Goal: Information Seeking & Learning: Learn about a topic

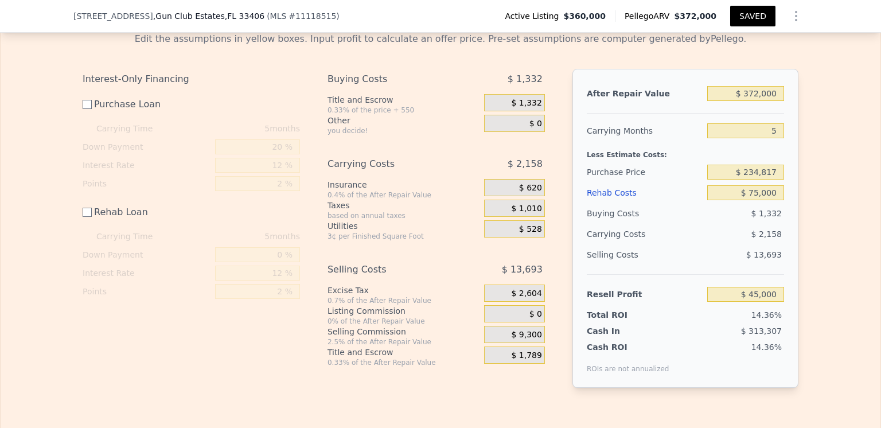
scroll to position [1602, 0]
click at [83, 110] on input "Purchase Loan" at bounding box center [87, 104] width 9 height 9
checkbox input "true"
type input "$ 31,848"
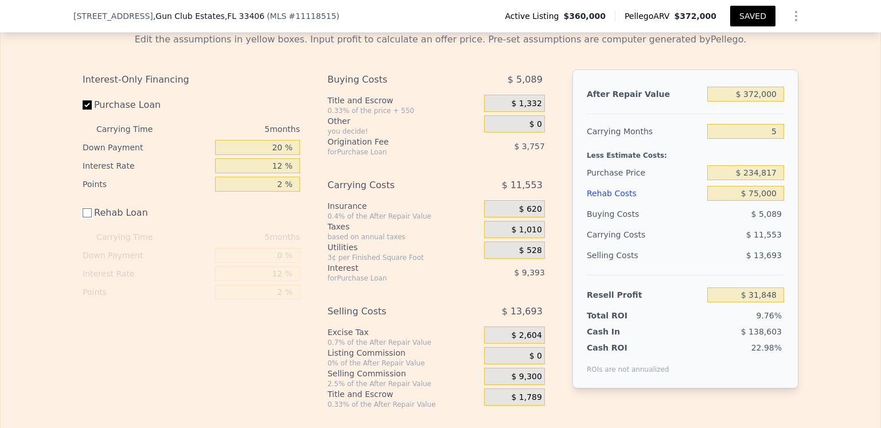
click at [83, 217] on input "Rehab Loan" at bounding box center [87, 212] width 9 height 9
checkbox input "true"
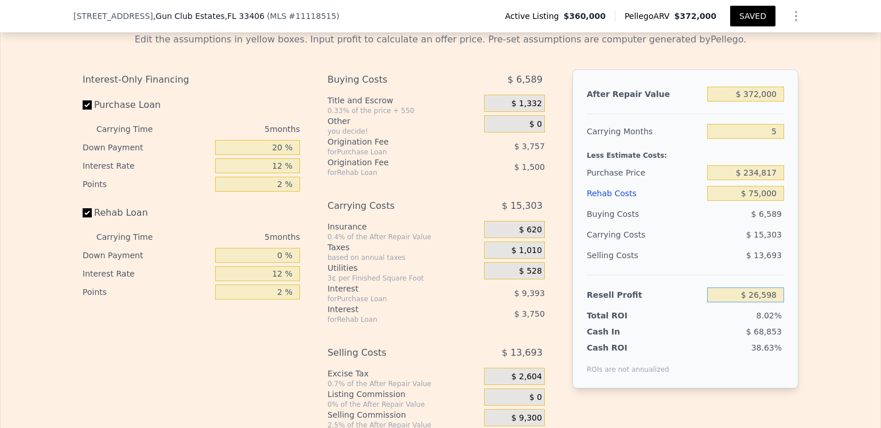
click at [774, 302] on input "$ 26,598" at bounding box center [746, 295] width 77 height 15
type input "$ 2"
type input "$ 56,000"
click at [702, 365] on div "Cash ROI ROIs are not annualized 38.63%" at bounding box center [685, 355] width 197 height 37
type input "$ 207,061"
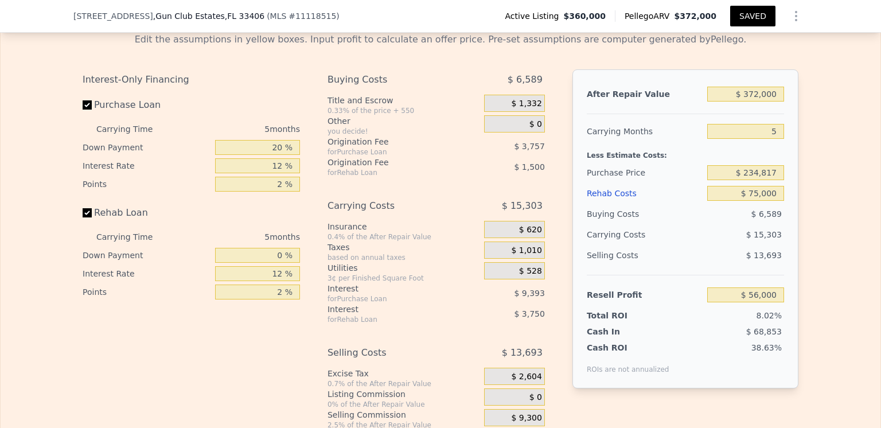
type input "$ 56,005"
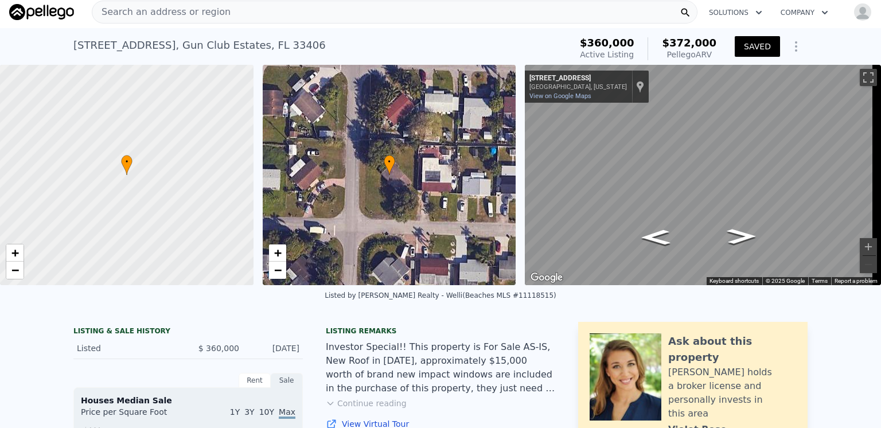
scroll to position [0, 0]
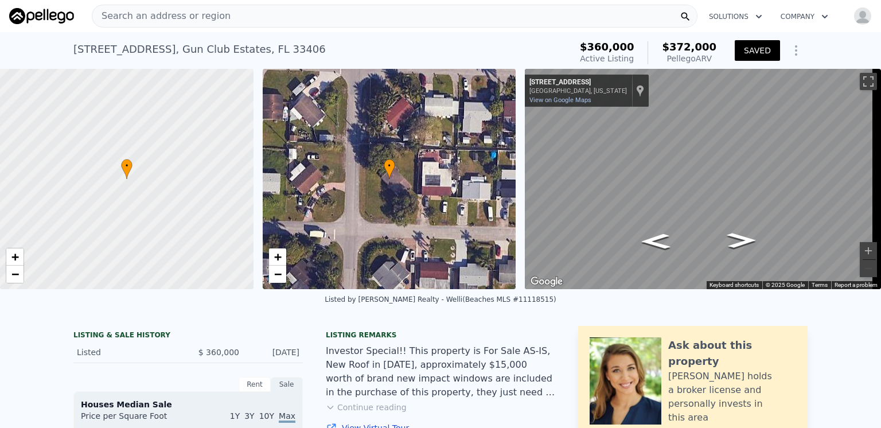
click at [151, 14] on span "Search an address or region" at bounding box center [161, 16] width 138 height 14
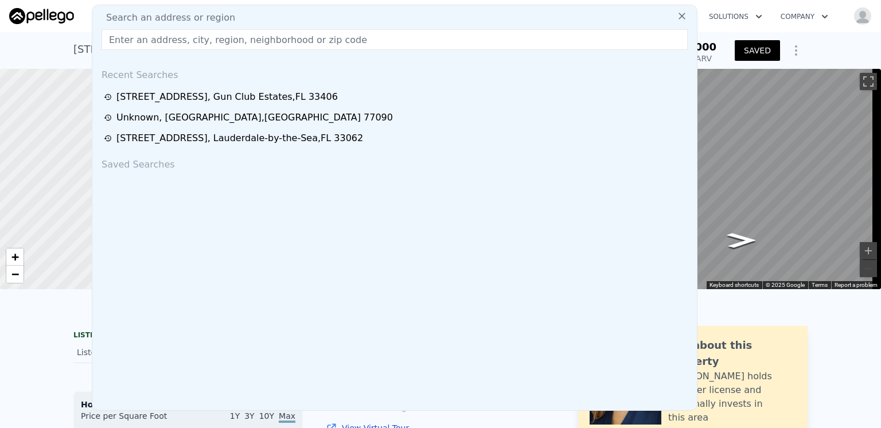
click at [125, 15] on span "Search an address or region" at bounding box center [166, 18] width 138 height 14
paste input "4110 Buck St Houston, TX 77020"
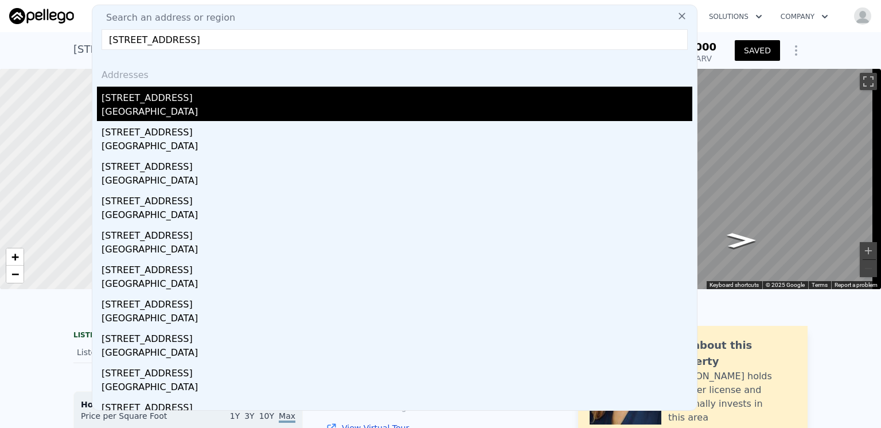
type input "4110 Buck St Houston, TX 77020"
click at [138, 101] on div "4110 Buck St" at bounding box center [397, 96] width 591 height 18
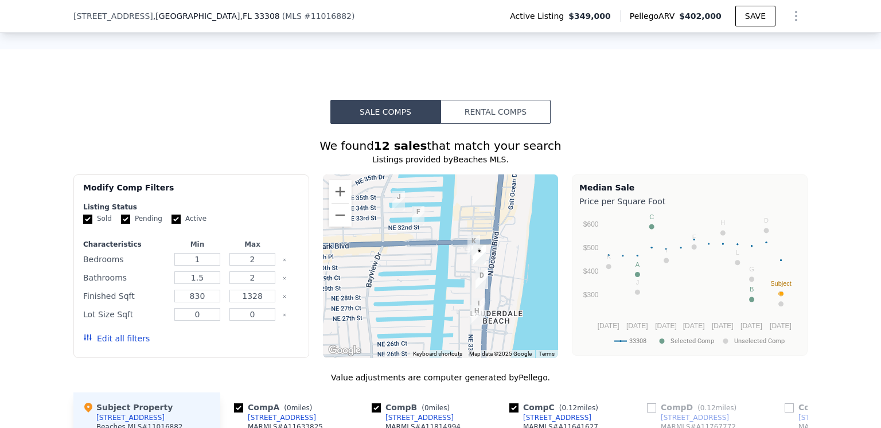
scroll to position [914, 0]
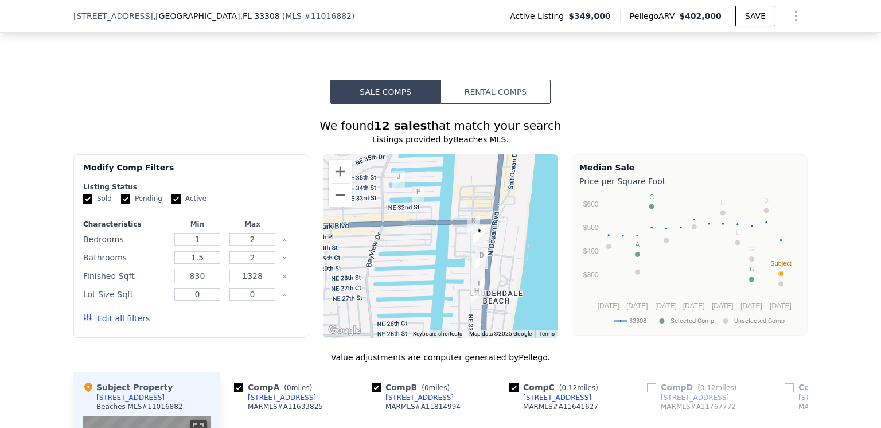
click at [485, 99] on button "Rental Comps" at bounding box center [496, 92] width 110 height 24
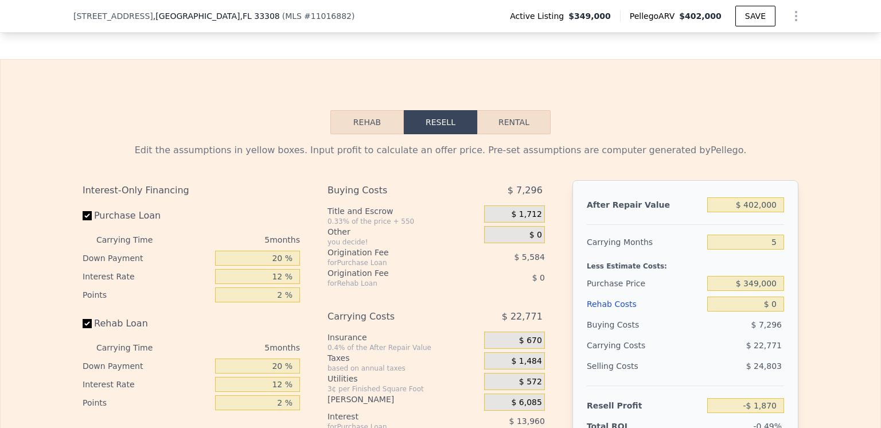
scroll to position [1602, 0]
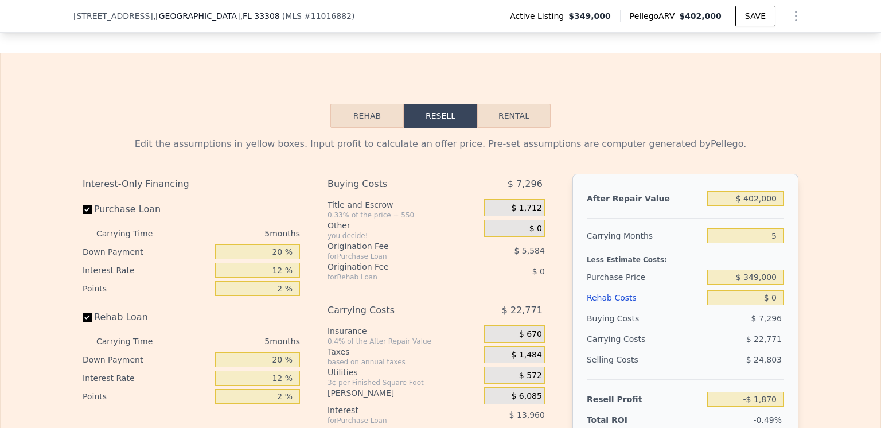
click at [504, 125] on button "Rental" at bounding box center [513, 116] width 73 height 24
select select "30"
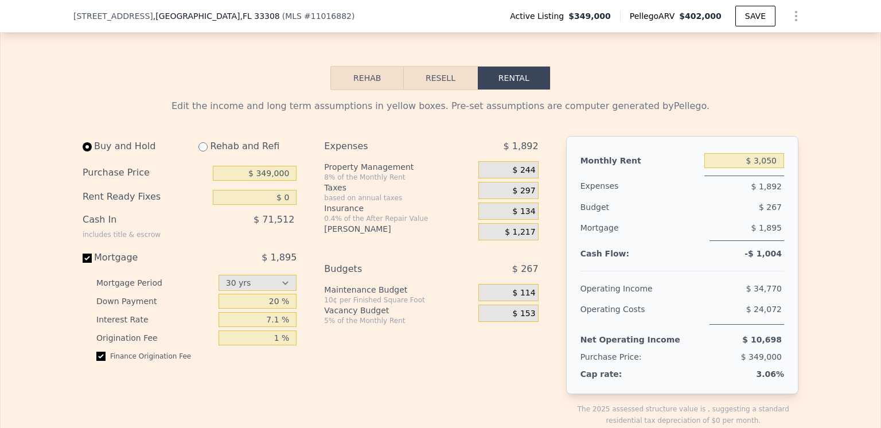
scroll to position [1660, 0]
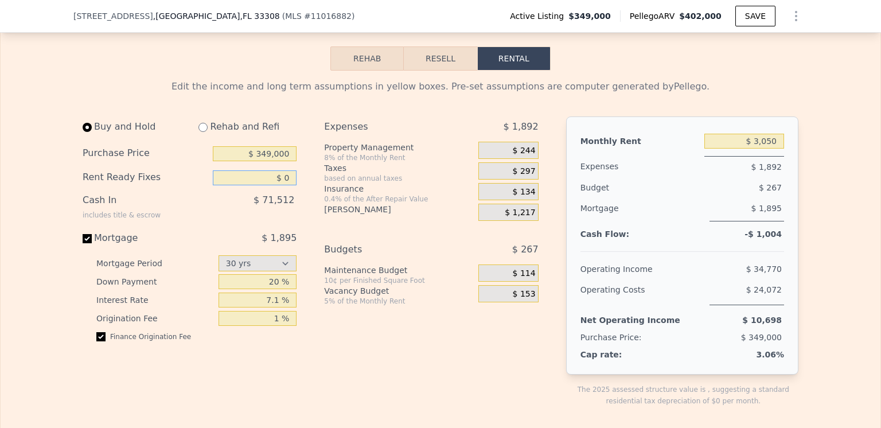
click at [285, 184] on input "$ 0" at bounding box center [255, 177] width 84 height 15
type input "$ 4,000"
click at [213, 218] on div "$ 71,512" at bounding box center [230, 205] width 131 height 30
click at [270, 160] on input "$ 349,000" at bounding box center [255, 153] width 84 height 15
click at [300, 180] on div "Buy and Hold Rehab and Refi Purchase Price $ 250,000 Rent Ready Fixes $ 4,000 C…" at bounding box center [194, 270] width 223 height 309
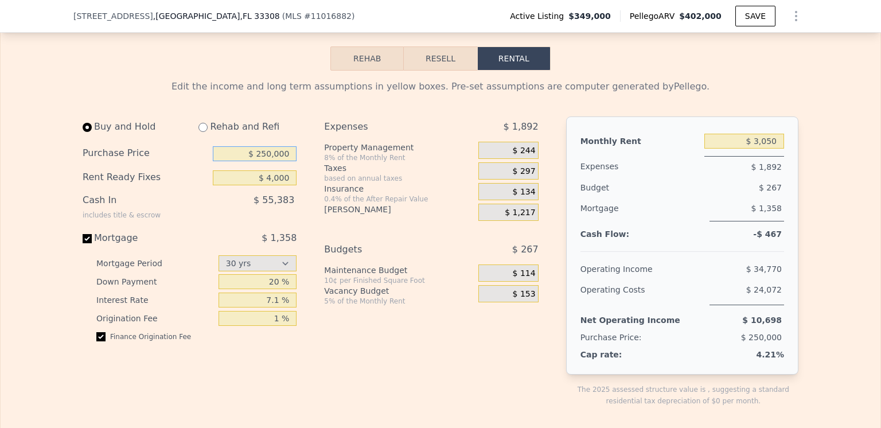
click at [269, 159] on input "$ 250,000" at bounding box center [255, 153] width 84 height 15
click at [300, 134] on div "Buy and Hold Rehab and Refi Purchase Price $ 200,000 Rent Ready Fixes $ 4,000 C…" at bounding box center [194, 270] width 223 height 309
click at [261, 160] on input "$ 200,000" at bounding box center [255, 153] width 84 height 15
click at [306, 212] on div "Buy and Hold Rehab and Refi Purchase Price $ 100,000 Rent Ready Fixes $ 4,000 C…" at bounding box center [315, 270] width 465 height 309
click at [269, 160] on input "$ 100,000" at bounding box center [255, 153] width 84 height 15
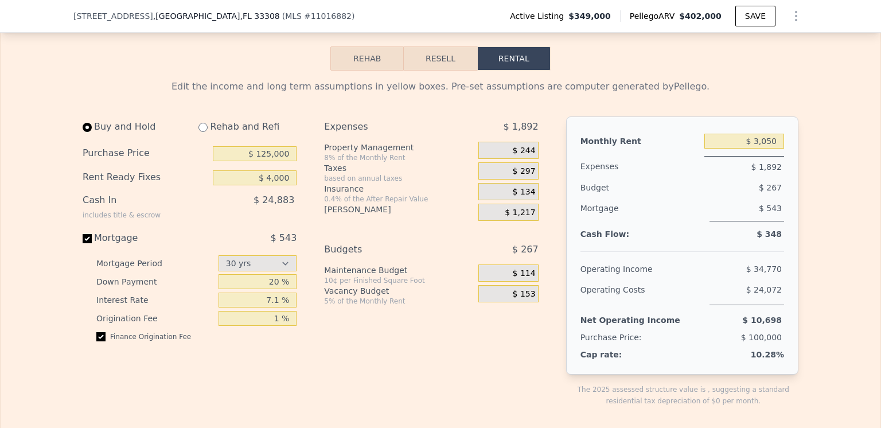
click at [306, 191] on div "Buy and Hold Rehab and Refi Purchase Price $ 125,000 Rent Ready Fixes $ 4,000 C…" at bounding box center [315, 270] width 465 height 309
click at [269, 161] on input "$ 125,000" at bounding box center [255, 153] width 84 height 15
click at [303, 181] on div "Buy and Hold Rehab and Refi Purchase Price $ 122,000 Rent Ready Fixes $ 4,000 C…" at bounding box center [315, 270] width 465 height 309
click at [270, 158] on input "$ 122,000" at bounding box center [255, 153] width 84 height 15
click at [422, 200] on div "0.4% of the After Repair Value" at bounding box center [399, 199] width 150 height 9
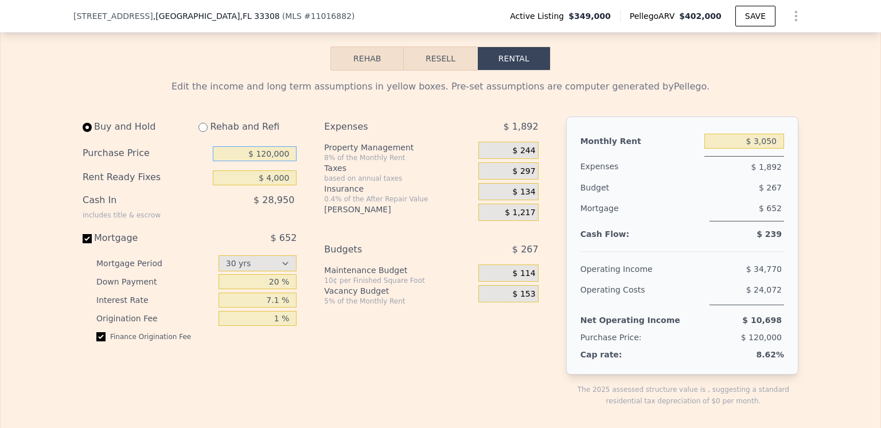
click at [269, 161] on input "$ 120,000" at bounding box center [255, 153] width 84 height 15
click at [301, 200] on div "Buy and Hold Rehab and Refi Purchase Price $ 118,000 Rent Ready Fixes $ 4,000 C…" at bounding box center [194, 270] width 223 height 309
click at [269, 161] on input "$ 118,000" at bounding box center [255, 153] width 84 height 15
type input "$ 115,000"
click at [307, 166] on div "Buy and Hold Rehab and Refi Purchase Price $ 115,000 Rent Ready Fixes $ 4,000 C…" at bounding box center [315, 270] width 465 height 309
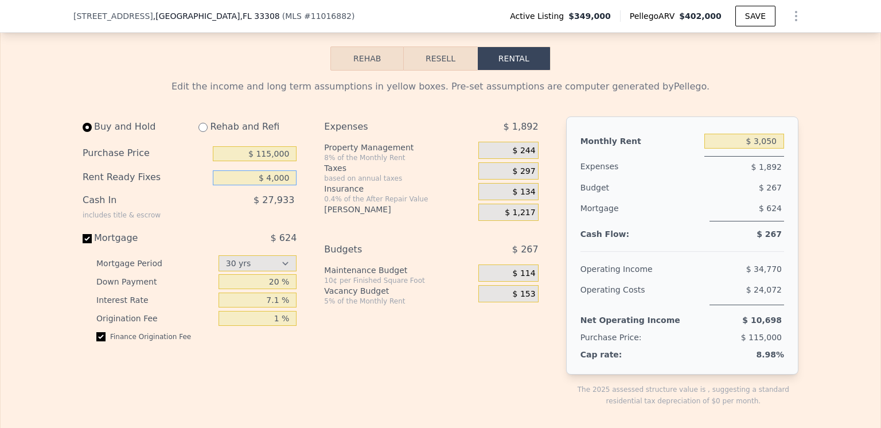
click at [285, 181] on input "$ 4,000" at bounding box center [255, 177] width 84 height 15
type input "$ 4"
click at [304, 193] on div "Buy and Hold Rehab and Refi Purchase Price $ 115,000 Rent Ready Fixes $ 0 Cash …" at bounding box center [315, 270] width 465 height 309
click at [441, 306] on div "5% of the Monthly Rent" at bounding box center [399, 301] width 150 height 9
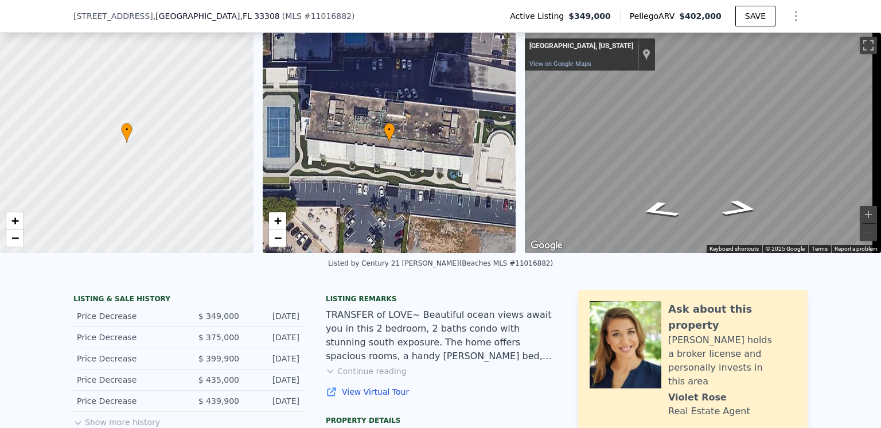
type input "$ 4,000"
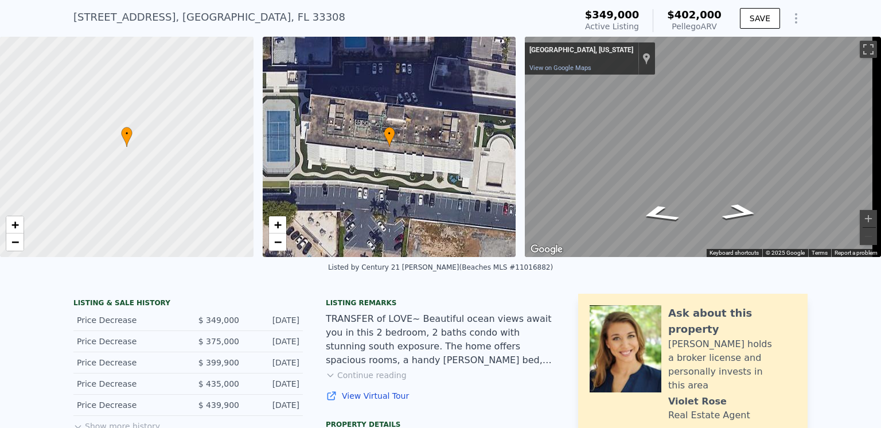
scroll to position [4, 0]
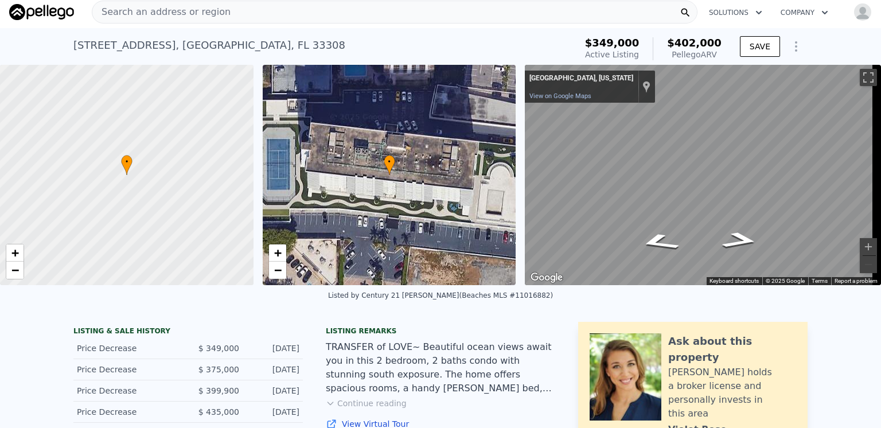
click at [156, 10] on span "Search an address or region" at bounding box center [161, 12] width 138 height 14
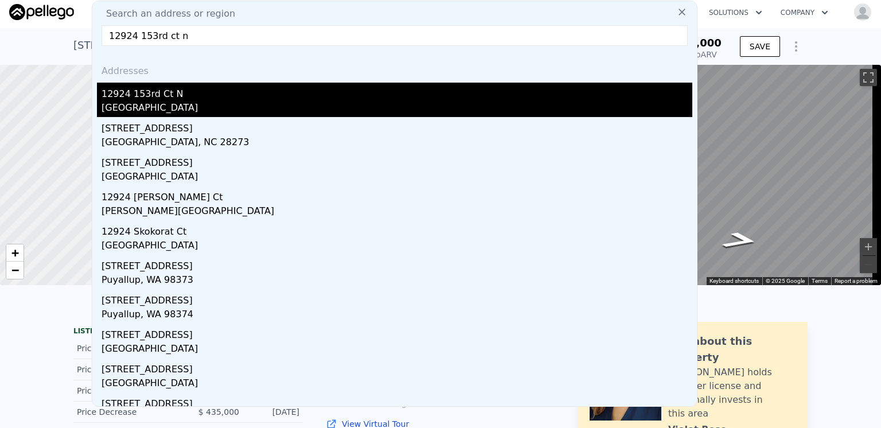
type input "12924 153rd ct n"
click at [143, 98] on div "12924 153rd Ct N" at bounding box center [397, 92] width 591 height 18
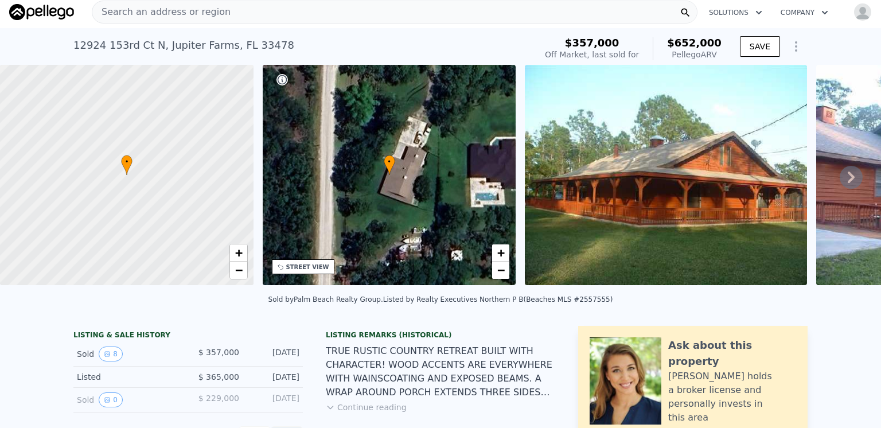
click at [848, 181] on icon at bounding box center [851, 177] width 7 height 11
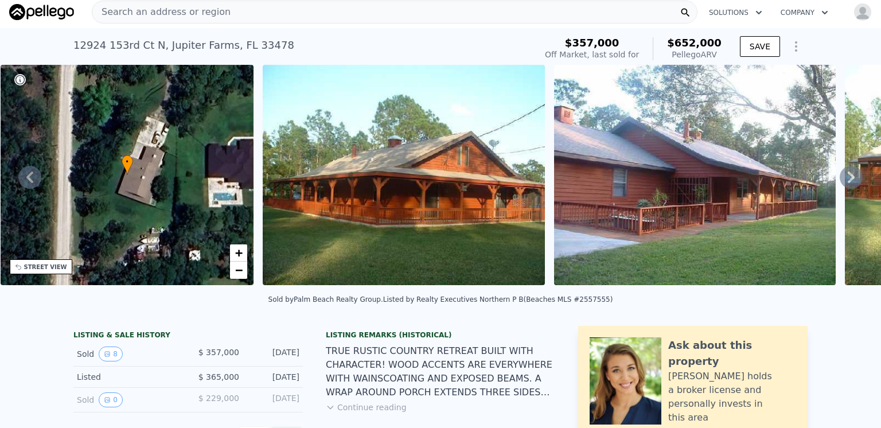
click at [848, 181] on icon at bounding box center [851, 177] width 7 height 11
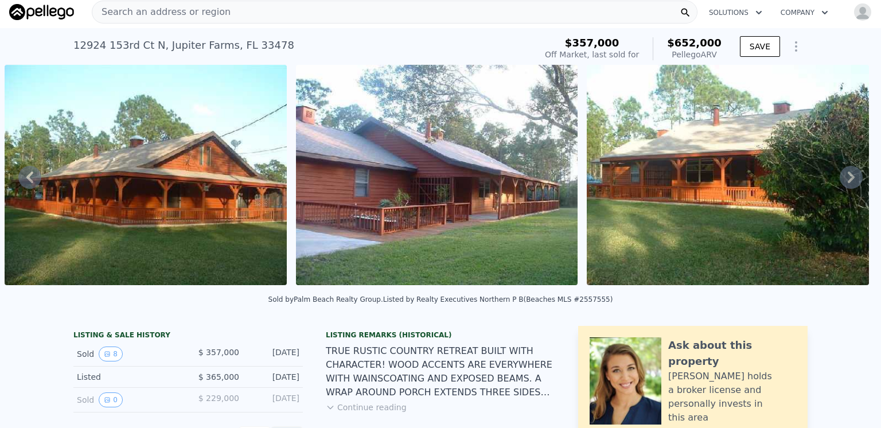
click at [848, 181] on icon at bounding box center [851, 177] width 7 height 11
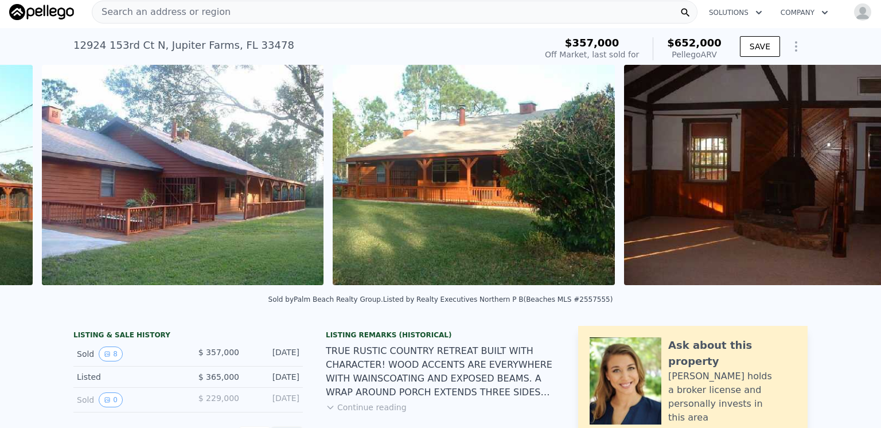
scroll to position [0, 816]
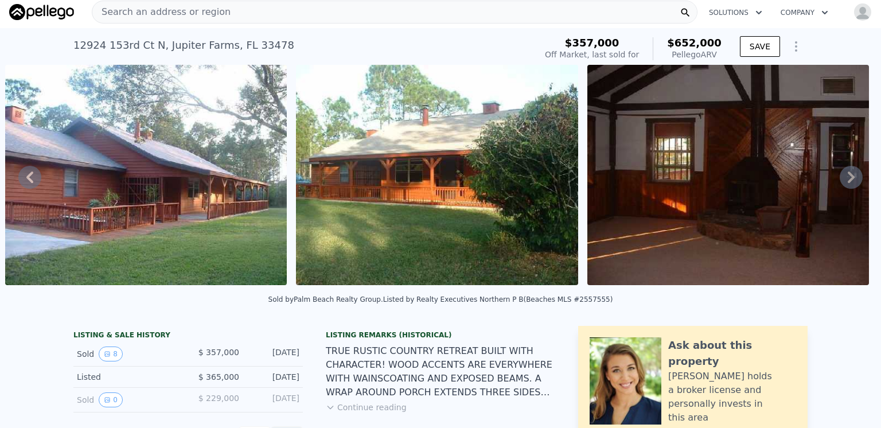
click at [841, 180] on icon at bounding box center [851, 177] width 23 height 23
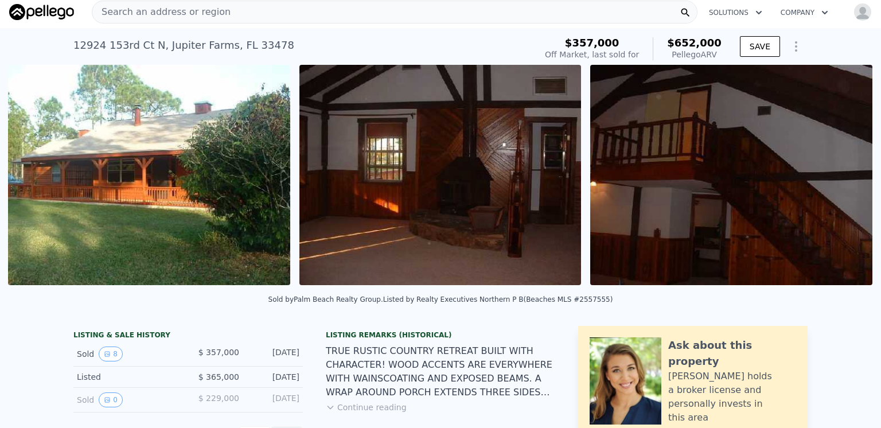
scroll to position [0, 1108]
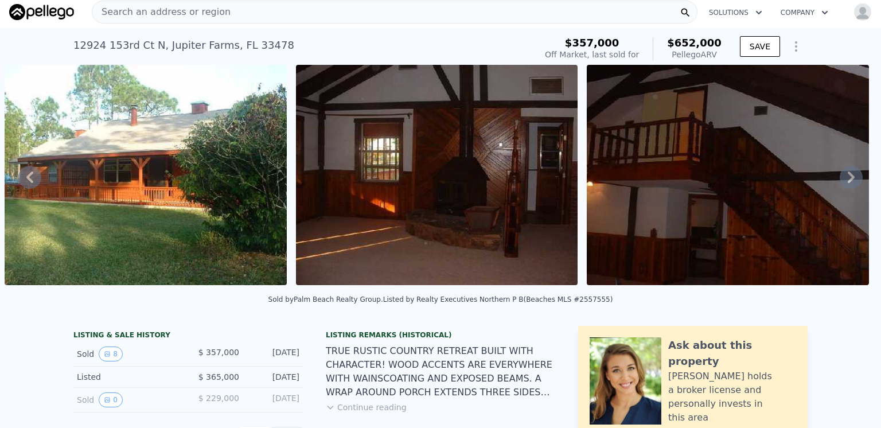
click at [841, 180] on icon at bounding box center [851, 177] width 23 height 23
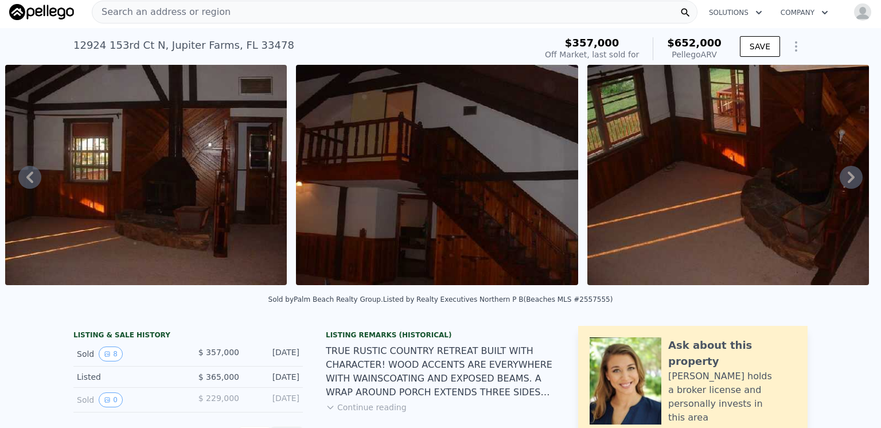
click at [841, 180] on icon at bounding box center [851, 177] width 23 height 23
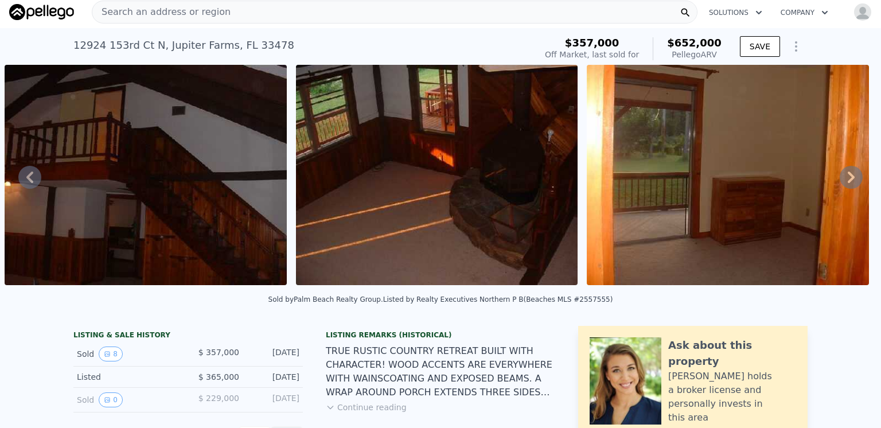
click at [841, 180] on icon at bounding box center [851, 177] width 23 height 23
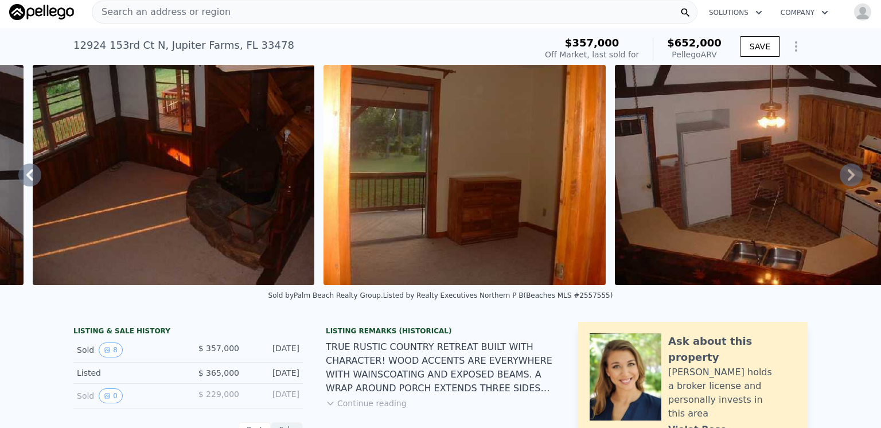
click at [841, 180] on icon at bounding box center [851, 175] width 23 height 23
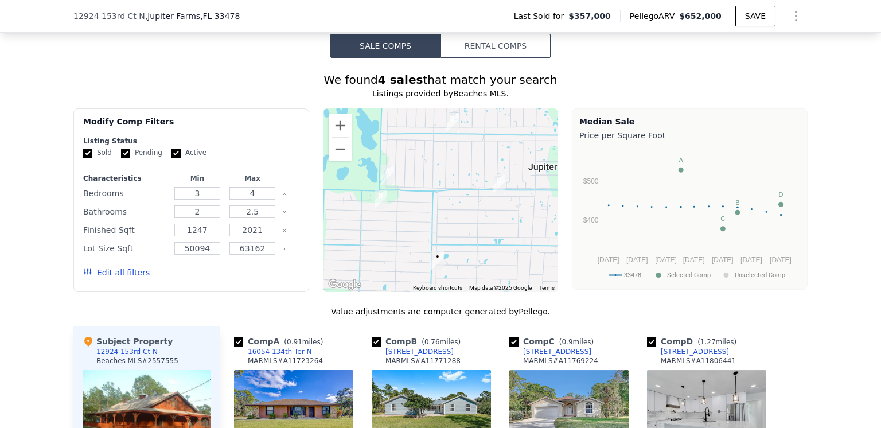
scroll to position [1033, 0]
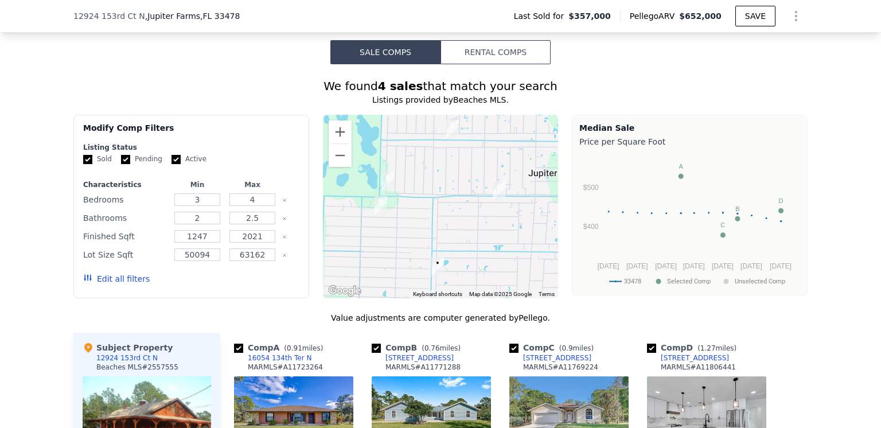
click at [172, 164] on input "Active" at bounding box center [176, 159] width 9 height 9
checkbox input "false"
click at [121, 164] on input "Pending" at bounding box center [125, 159] width 9 height 9
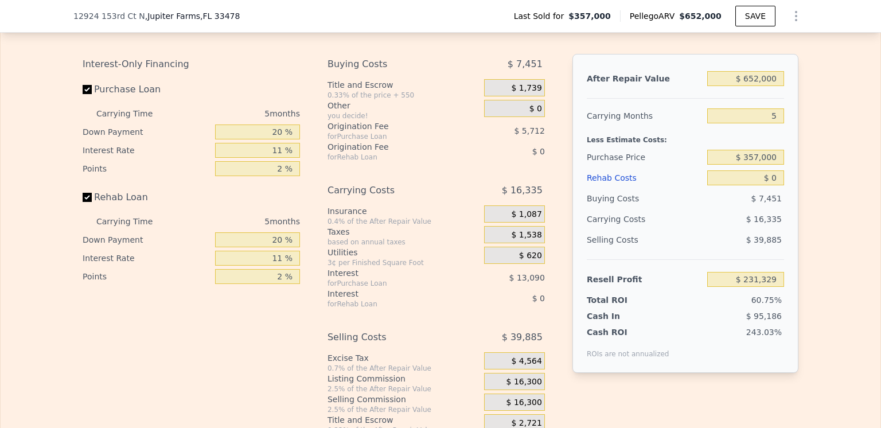
scroll to position [1894, 0]
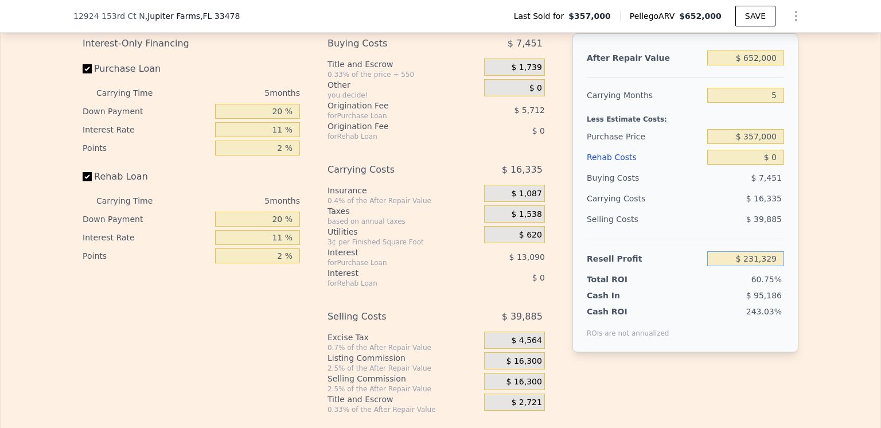
drag, startPoint x: 773, startPoint y: 274, endPoint x: 745, endPoint y: 274, distance: 27.5
click at [745, 266] on input "$ 231,329" at bounding box center [746, 258] width 77 height 15
checkbox input "true"
type input "$ 98,000"
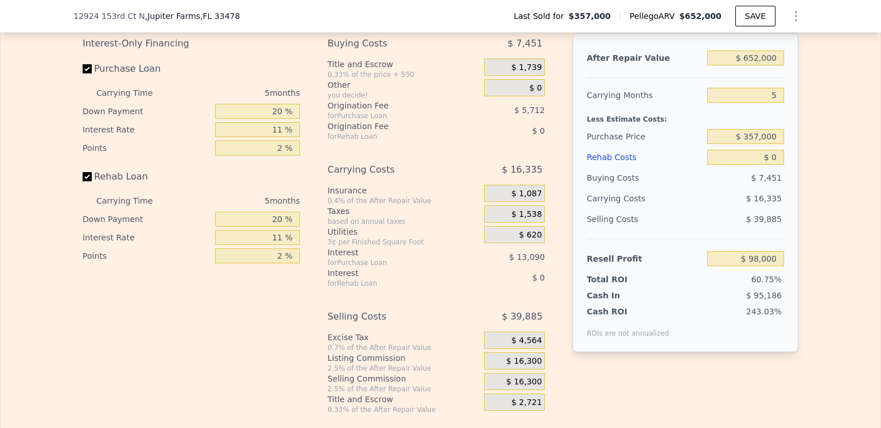
click at [716, 285] on div "60.75%" at bounding box center [723, 279] width 121 height 11
type input "$ 483,259"
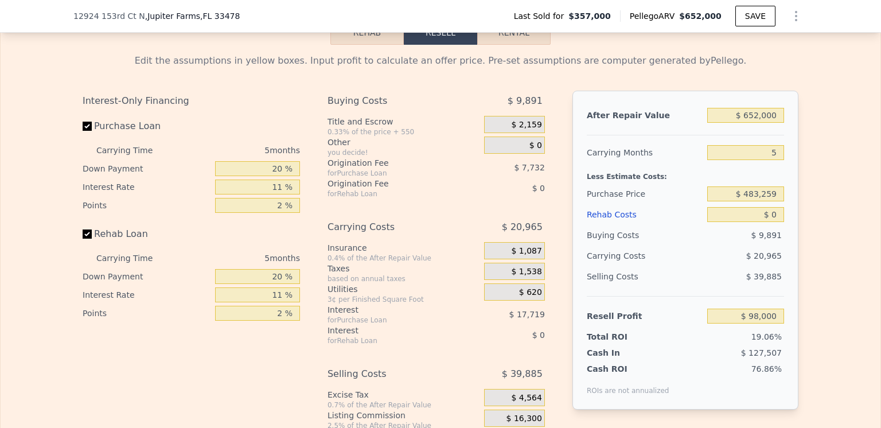
click at [617, 225] on div "Rehab Costs" at bounding box center [645, 214] width 116 height 21
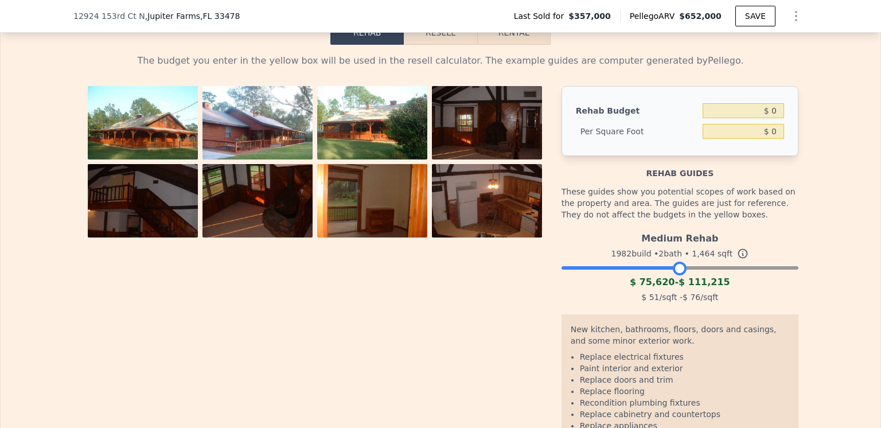
drag, startPoint x: 785, startPoint y: 285, endPoint x: 673, endPoint y: 285, distance: 111.9
click at [673, 275] on div at bounding box center [680, 269] width 14 height 14
click at [774, 118] on input "$ 0" at bounding box center [743, 110] width 81 height 15
type input "$ 80,000"
click at [826, 161] on div "The budget you enter in the yellow box will be used in the resell calculator. T…" at bounding box center [441, 262] width 880 height 435
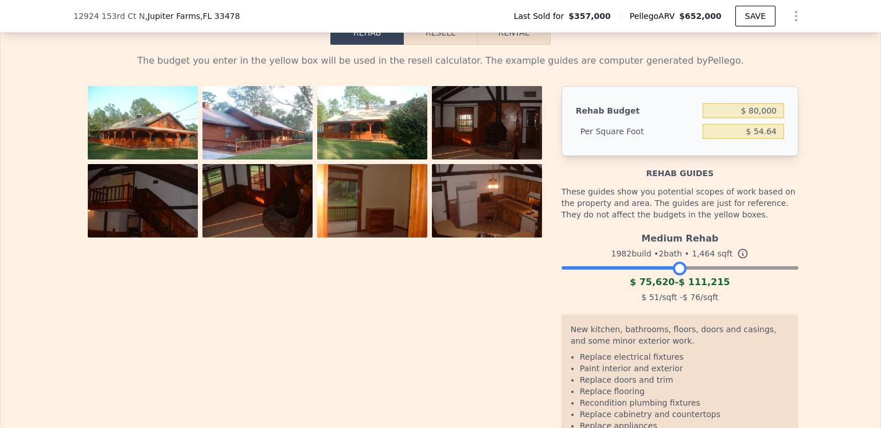
type input "$ 54.64"
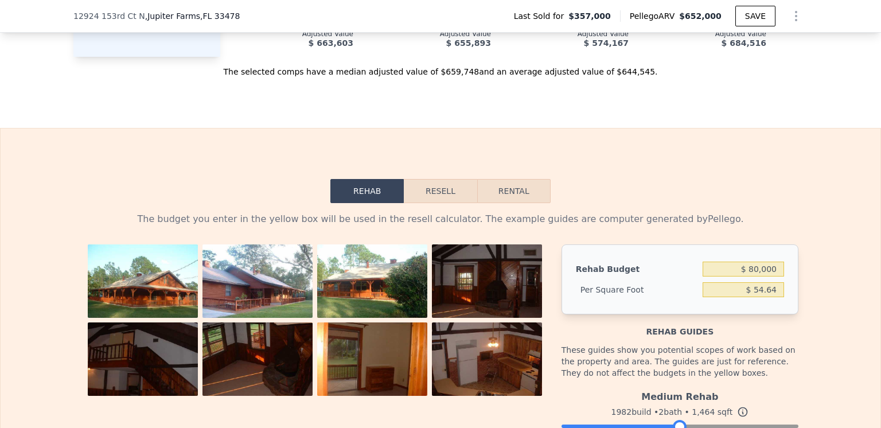
scroll to position [1664, 0]
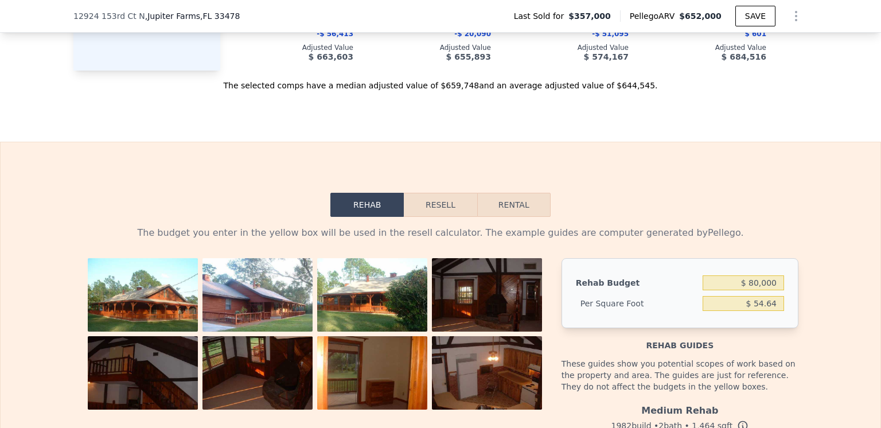
click at [432, 217] on button "Resell" at bounding box center [440, 205] width 73 height 24
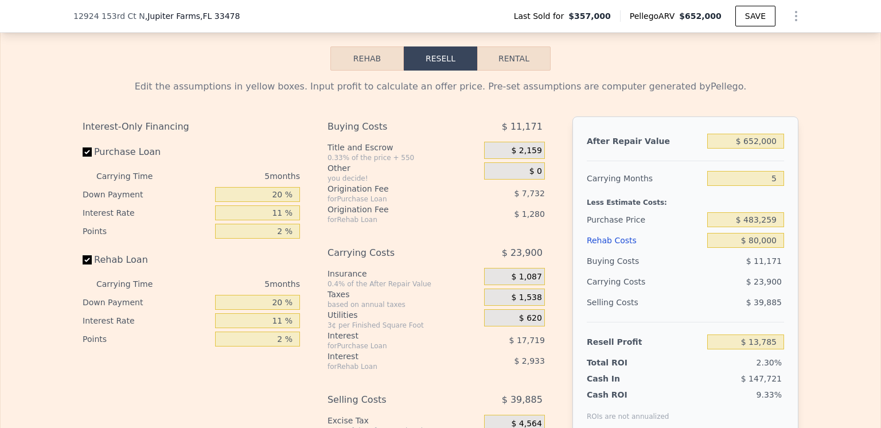
scroll to position [1836, 0]
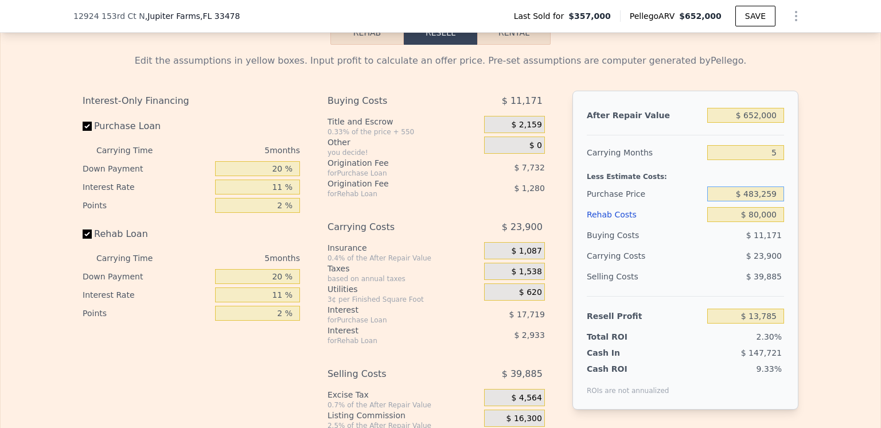
click at [774, 201] on input "$ 483,259" at bounding box center [746, 194] width 77 height 15
type input "$ 4"
type input "$ 350,000"
click at [707, 266] on div "$ 23,900" at bounding box center [723, 256] width 121 height 21
type input "$ 154,504"
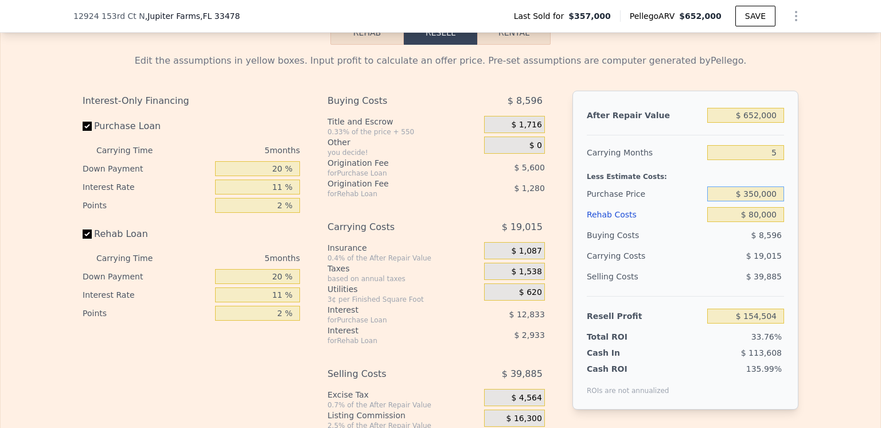
click at [757, 201] on input "$ 350,000" at bounding box center [746, 194] width 77 height 15
type input "$ 450,000"
click at [705, 262] on div "$ 19,015" at bounding box center [723, 256] width 121 height 21
type input "$ 48,906"
click at [753, 201] on input "$ 450,000" at bounding box center [746, 194] width 77 height 15
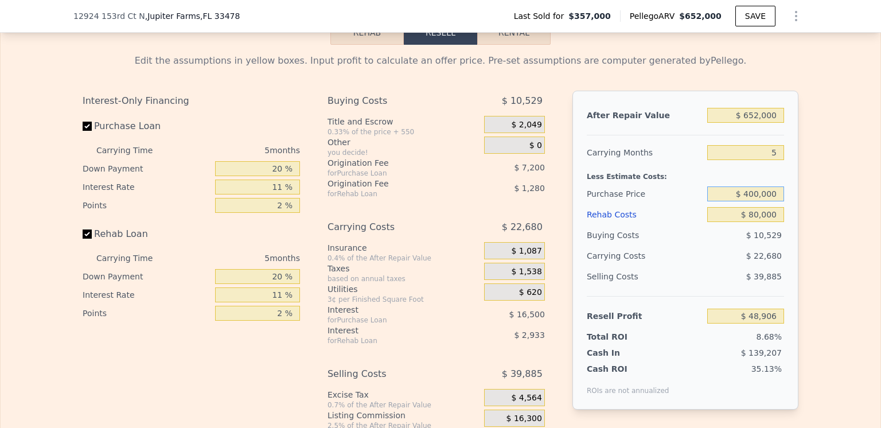
type input "$ 400,000"
click at [709, 283] on div "$ 39,885" at bounding box center [746, 276] width 77 height 21
type input "$ 101,708"
click at [757, 201] on input "$ 400,000" at bounding box center [746, 194] width 77 height 15
type input "$ 425,000"
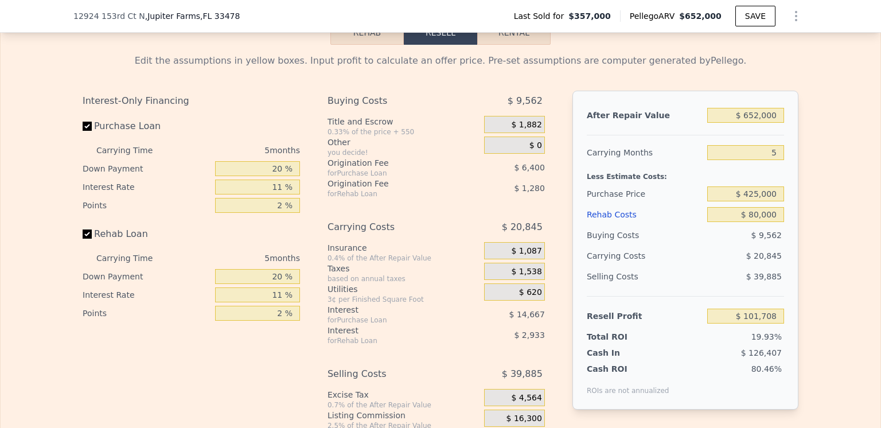
click at [698, 246] on div "Buying Costs $ 9,562" at bounding box center [685, 235] width 197 height 21
type input "$ 75,305"
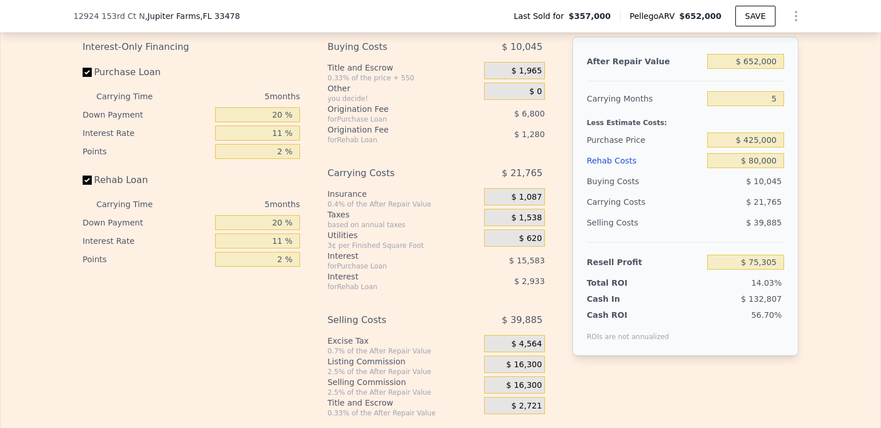
scroll to position [1894, 0]
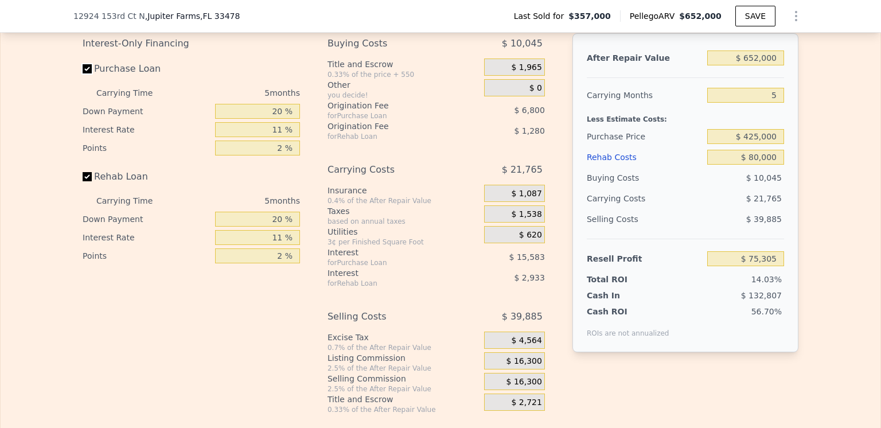
click at [83, 73] on input "Purchase Loan" at bounding box center [87, 68] width 9 height 9
checkbox input "false"
type input "$ 97,690"
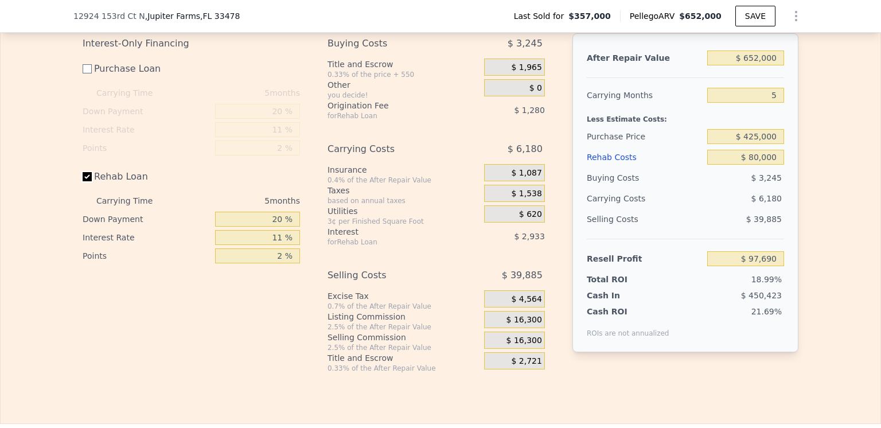
click at [83, 181] on input "Rehab Loan" at bounding box center [87, 176] width 9 height 9
checkbox input "false"
type input "$ 101,905"
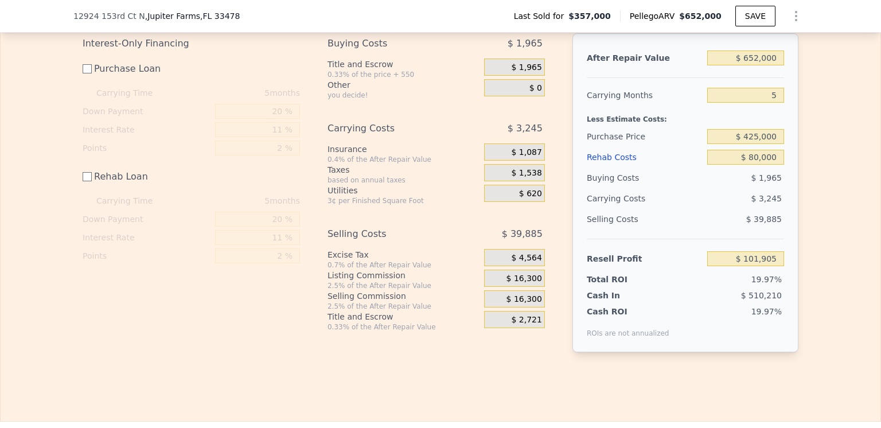
click at [244, 188] on div "Rehab Loan" at bounding box center [191, 178] width 217 height 25
click at [755, 144] on input "$ 425,000" at bounding box center [746, 136] width 77 height 15
type input "$ 450,000"
click at [722, 209] on div "$ 3,245" at bounding box center [723, 198] width 121 height 21
type input "$ 76,821"
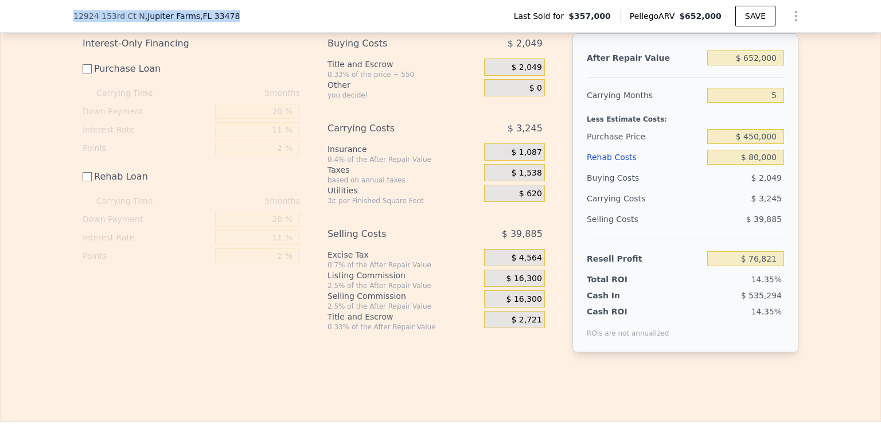
drag, startPoint x: 223, startPoint y: 13, endPoint x: 68, endPoint y: 14, distance: 154.9
click at [68, 14] on div "[STREET_ADDRESS] Last Sold for $357,000 Pellego ARV $652,000 SAVE" at bounding box center [440, 16] width 881 height 33
copy div "[STREET_ADDRESS]"
checkbox input "true"
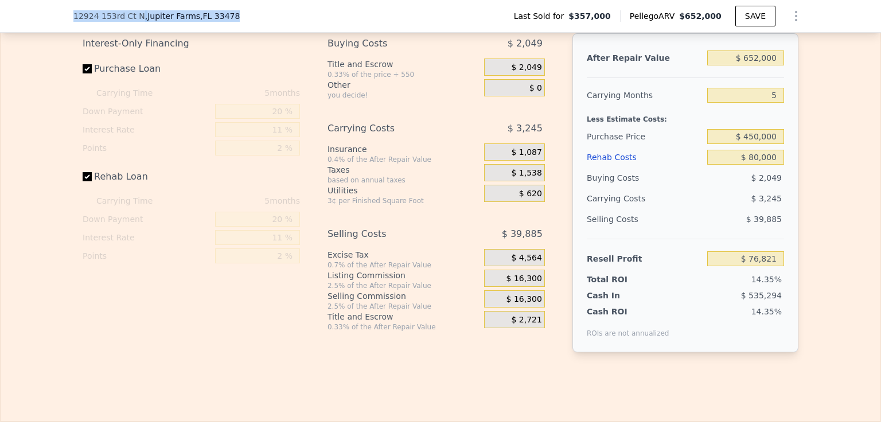
type input "$ 0"
type input "$ 231,329"
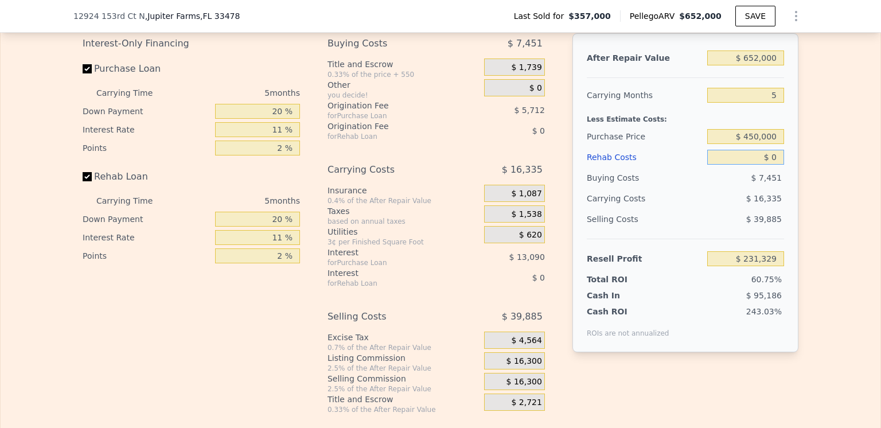
click at [774, 165] on input "$ 0" at bounding box center [746, 157] width 77 height 15
type input "$ 8"
type input "$ 231,321"
type input "$ 80"
type input "$ 231,243"
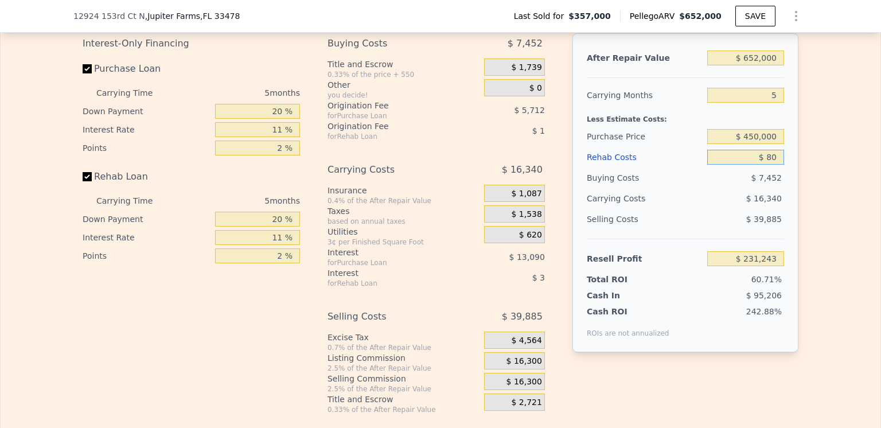
type input "$ 800"
type input "$ 230,486"
type input "$ 80,000"
type input "$ 147,114"
type input "$ 80,000"
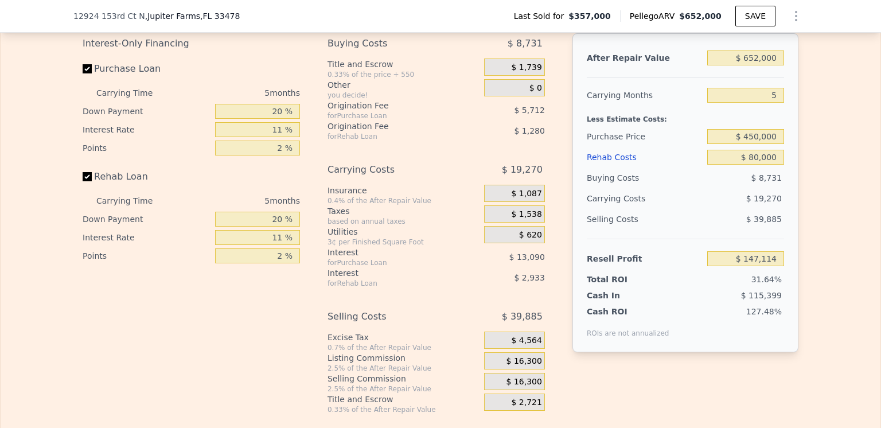
click at [695, 209] on div "$ 19,270" at bounding box center [723, 198] width 121 height 21
click at [709, 208] on div "$ 19,270" at bounding box center [723, 198] width 121 height 21
click at [714, 209] on div "$ 19,270" at bounding box center [723, 198] width 121 height 21
click at [83, 73] on input "Purchase Loan" at bounding box center [87, 68] width 9 height 9
checkbox input "false"
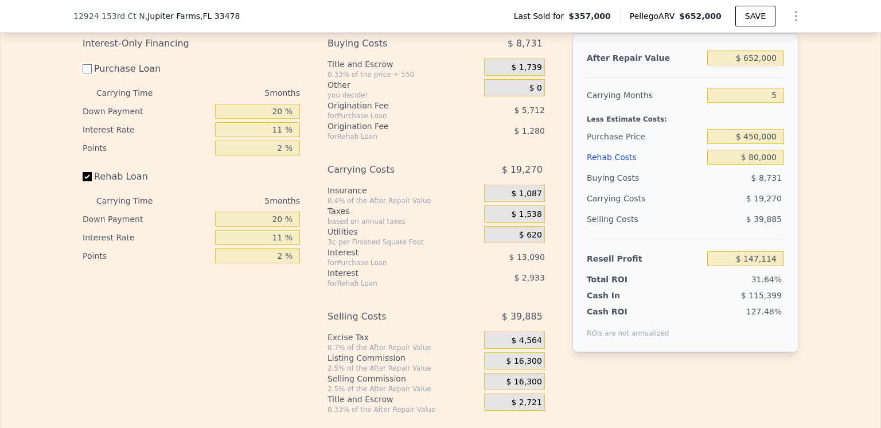
type input "$ 165,916"
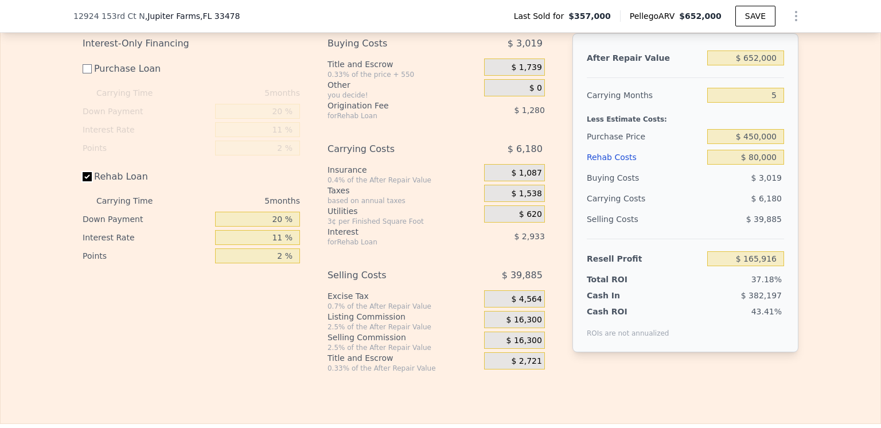
click at [84, 181] on input "Rehab Loan" at bounding box center [87, 176] width 9 height 9
checkbox input "false"
type input "$ 170,131"
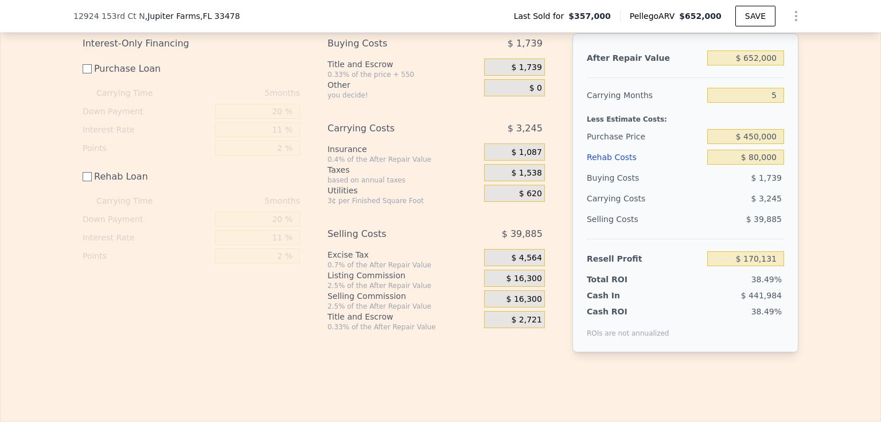
click at [686, 228] on div "Selling Costs" at bounding box center [645, 219] width 116 height 21
click at [752, 144] on input "$ 450,000" at bounding box center [746, 136] width 77 height 15
type input "$ 470,000"
click at [689, 188] on div "Buying Costs" at bounding box center [645, 178] width 116 height 21
type input "$ 56,755"
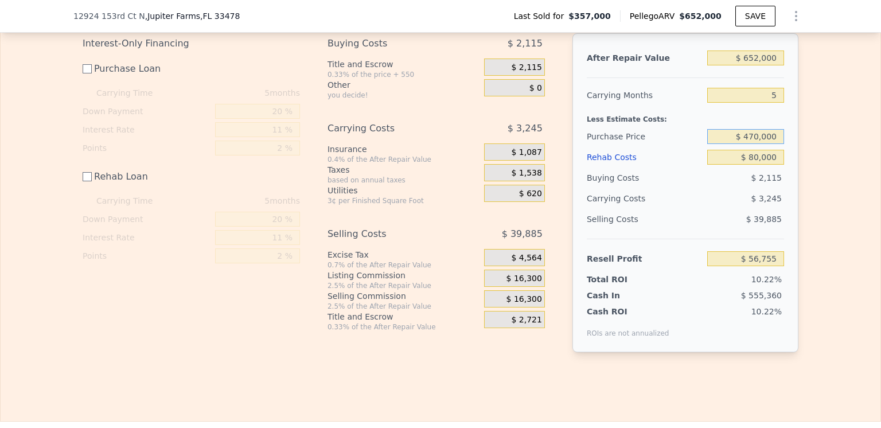
click at [754, 144] on input "$ 470,000" at bounding box center [746, 136] width 77 height 15
type input "$ 460,000"
click at [689, 226] on div "Selling Costs" at bounding box center [645, 219] width 116 height 21
type input "$ 66,788"
click at [753, 144] on input "$ 460,000" at bounding box center [746, 136] width 77 height 15
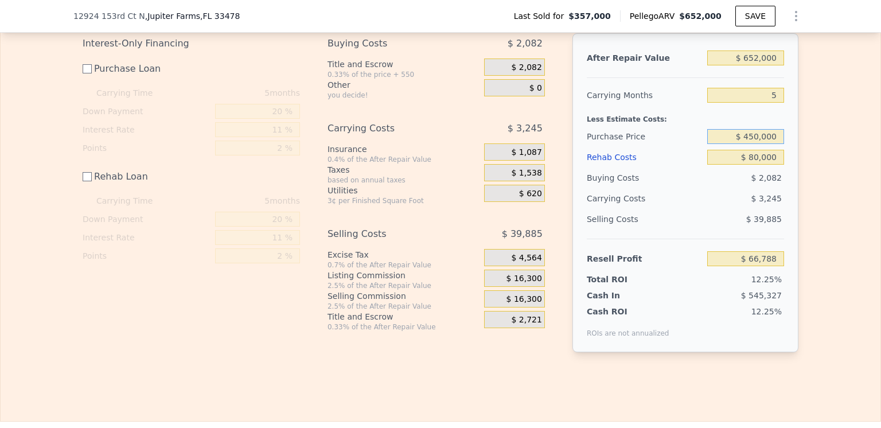
type input "$ 450,000"
click at [709, 209] on div "$ 3,245" at bounding box center [723, 198] width 121 height 21
type input "$ 76,821"
click at [751, 15] on button "SAVE" at bounding box center [756, 16] width 40 height 21
